Goal: Communication & Community: Answer question/provide support

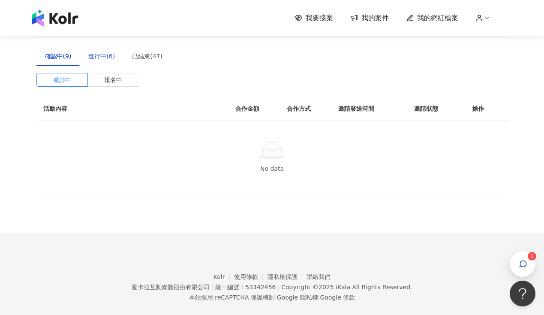
click at [96, 54] on div "進行中(6)" at bounding box center [101, 55] width 27 height 9
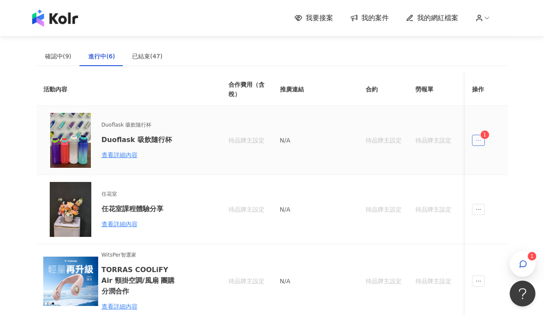
click at [477, 136] on span "ellipsis" at bounding box center [478, 140] width 13 height 11
click at [121, 154] on div "查看詳細內容" at bounding box center [139, 154] width 75 height 9
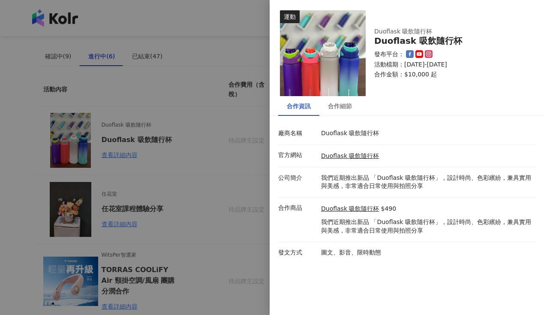
click at [184, 85] on div at bounding box center [272, 157] width 544 height 315
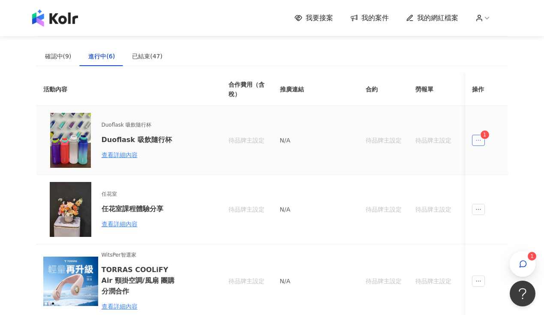
click at [479, 144] on span "ellipsis" at bounding box center [478, 140] width 13 height 11
click at [487, 178] on div "傳訊 1" at bounding box center [495, 178] width 33 height 9
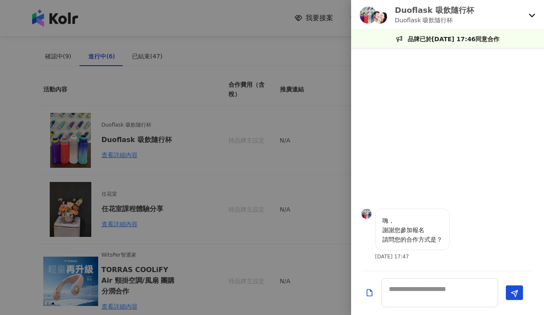
click at [131, 128] on div at bounding box center [272, 157] width 544 height 315
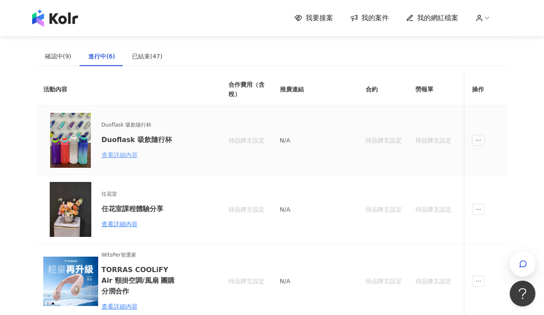
click at [124, 156] on div "查看詳細內容" at bounding box center [139, 154] width 75 height 9
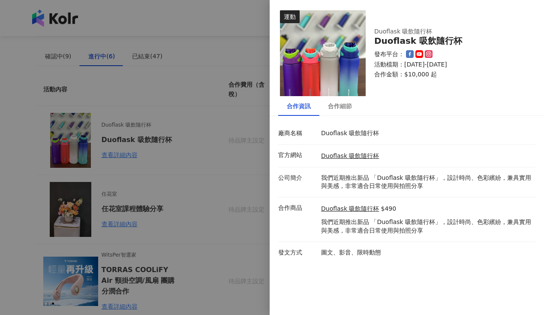
click at [217, 67] on div at bounding box center [272, 157] width 544 height 315
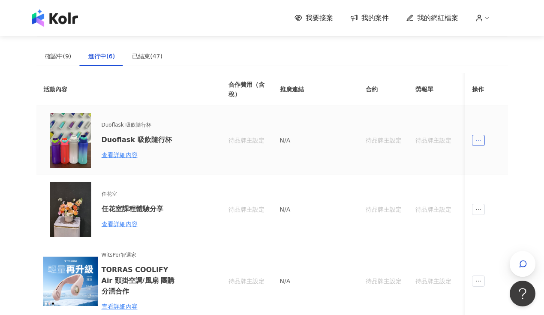
click at [476, 141] on icon "ellipsis" at bounding box center [479, 140] width 6 height 6
click at [487, 179] on div "傳訊" at bounding box center [494, 178] width 30 height 9
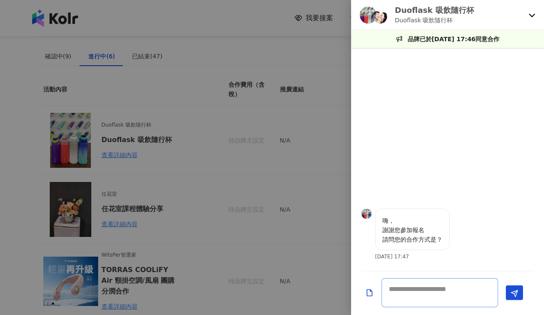
click at [408, 293] on textarea at bounding box center [440, 292] width 117 height 29
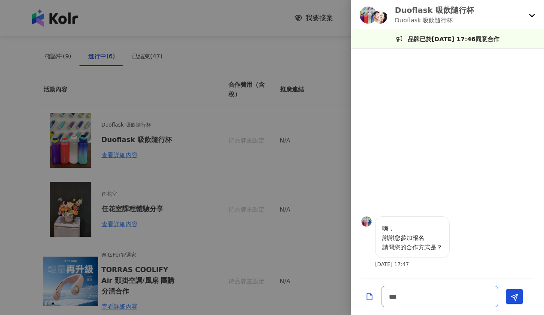
type textarea "**"
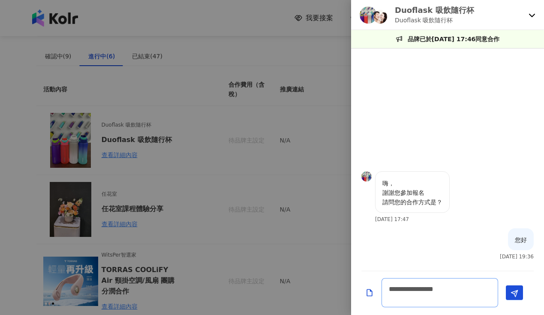
scroll to position [1, 0]
type textarea "**********"
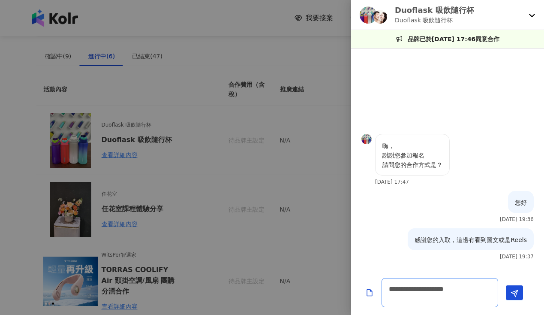
type textarea "**********"
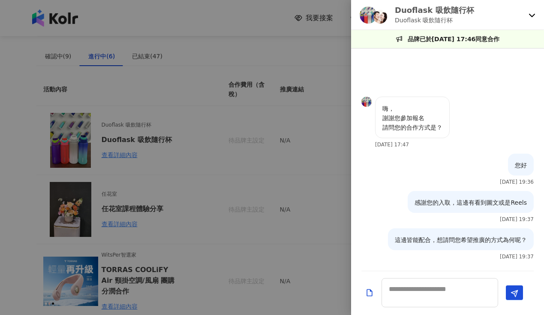
click at [320, 121] on div at bounding box center [272, 157] width 544 height 315
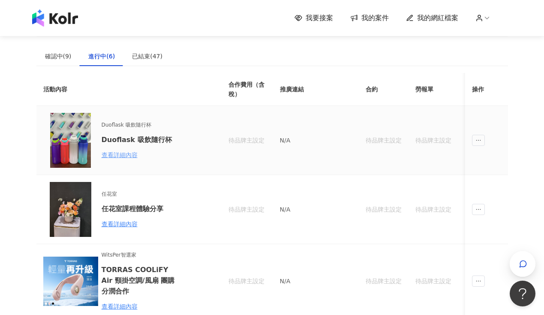
click at [122, 152] on div "查看詳細內容" at bounding box center [139, 154] width 75 height 9
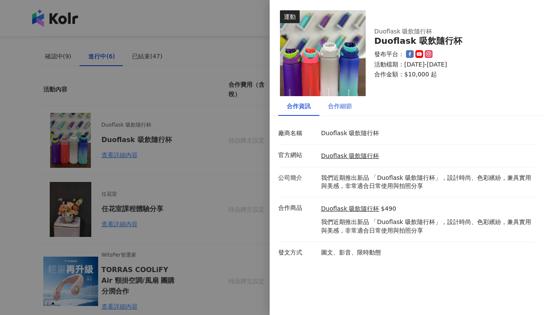
click at [348, 107] on div "合作細節" at bounding box center [340, 105] width 24 height 9
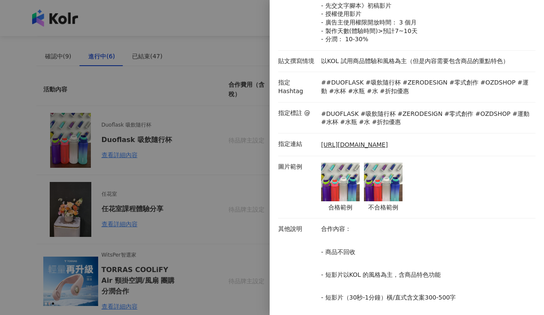
scroll to position [0, 0]
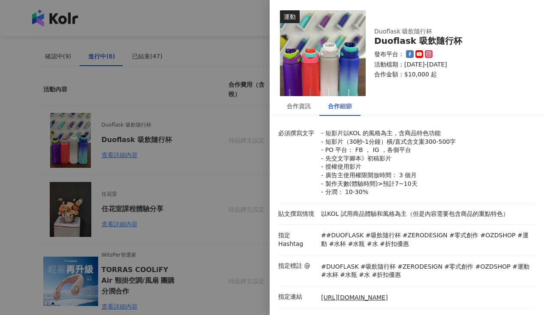
click at [214, 184] on div at bounding box center [272, 157] width 544 height 315
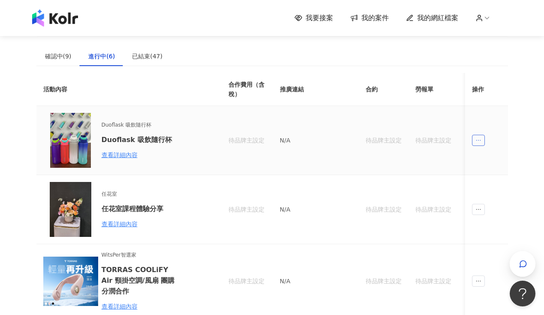
click at [482, 141] on span "ellipsis" at bounding box center [478, 140] width 13 height 11
click at [497, 177] on div "傳訊" at bounding box center [494, 178] width 30 height 9
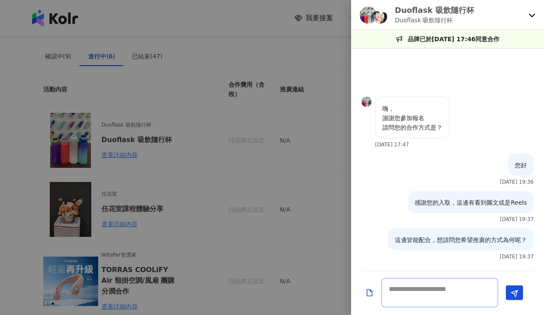
click at [434, 288] on textarea at bounding box center [440, 292] width 117 height 29
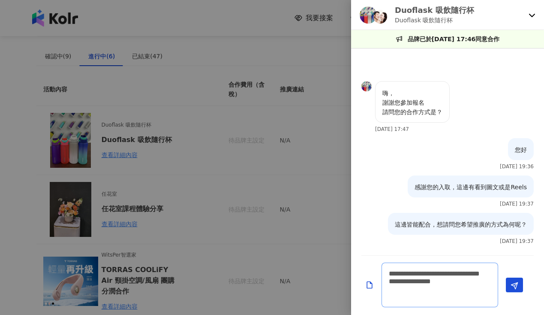
scroll to position [1, 0]
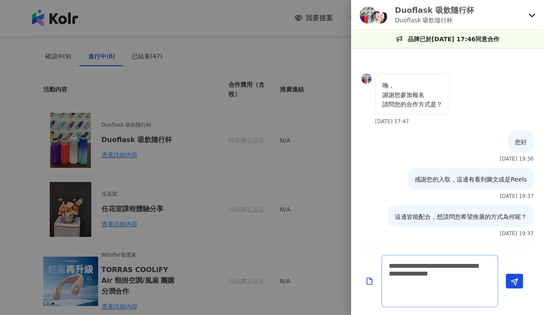
click at [420, 287] on textarea "**********" at bounding box center [440, 281] width 117 height 52
type textarea "**********"
click at [513, 281] on icon "Send" at bounding box center [515, 282] width 8 height 8
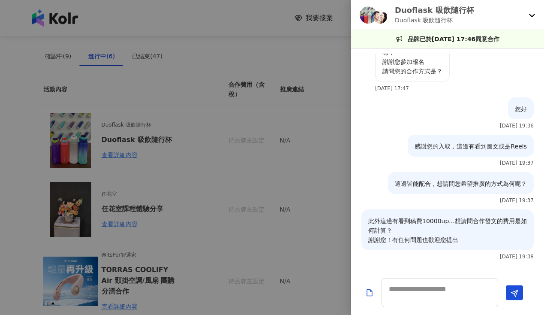
click at [286, 231] on div at bounding box center [272, 157] width 544 height 315
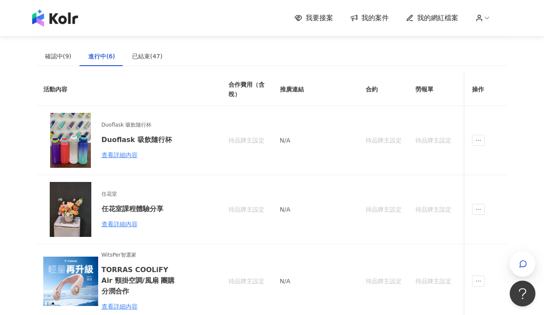
click at [57, 14] on img at bounding box center [55, 17] width 46 height 17
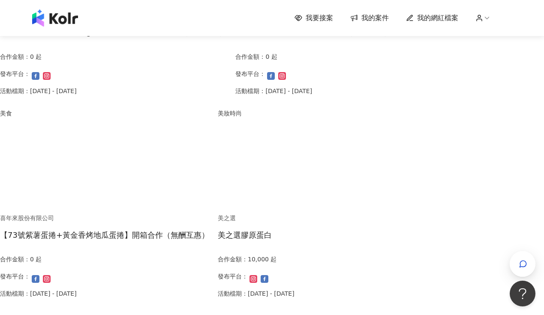
scroll to position [595, 0]
